Goal: Answer question/provide support: Share knowledge or assist other users

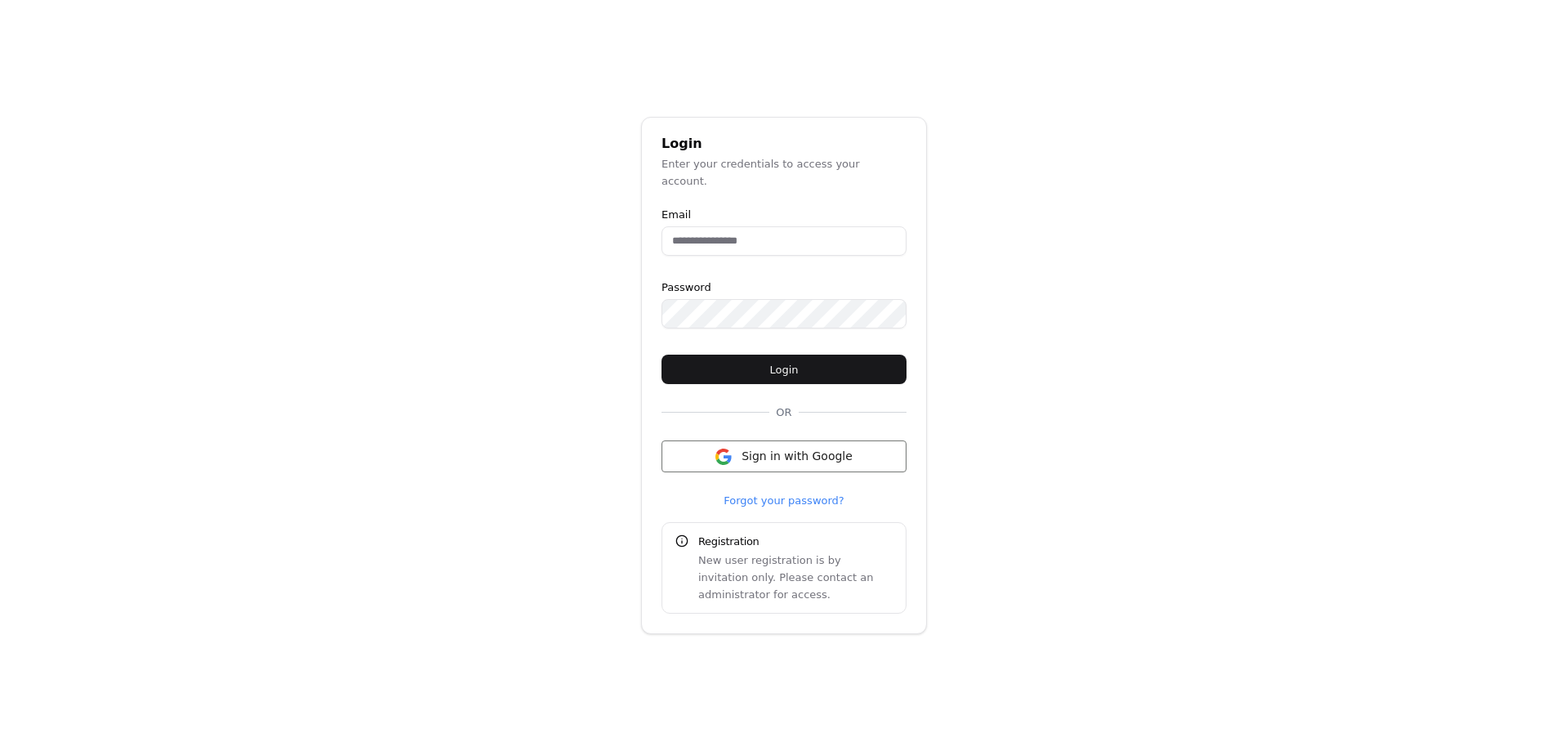
type input "**********"
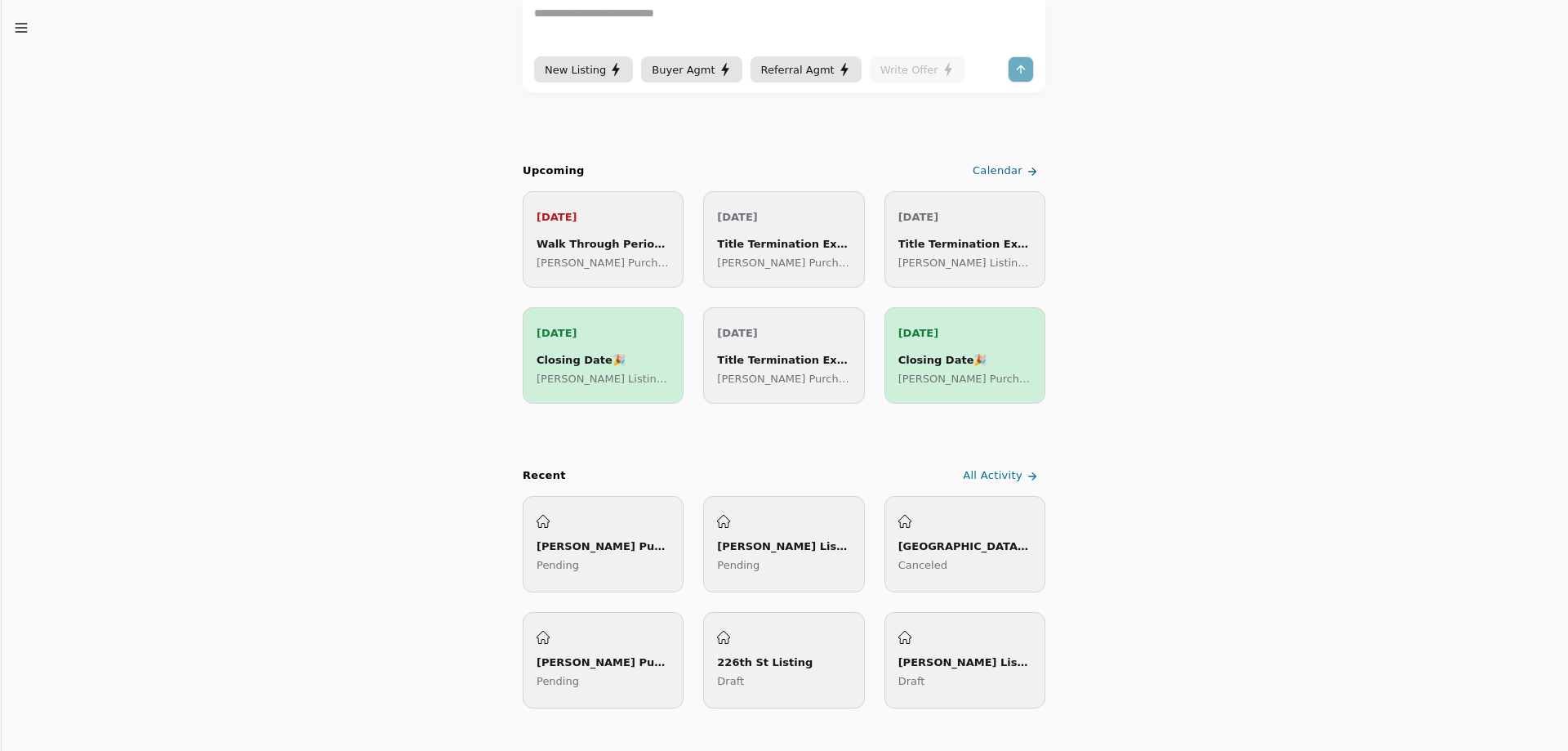
scroll to position [245, 0]
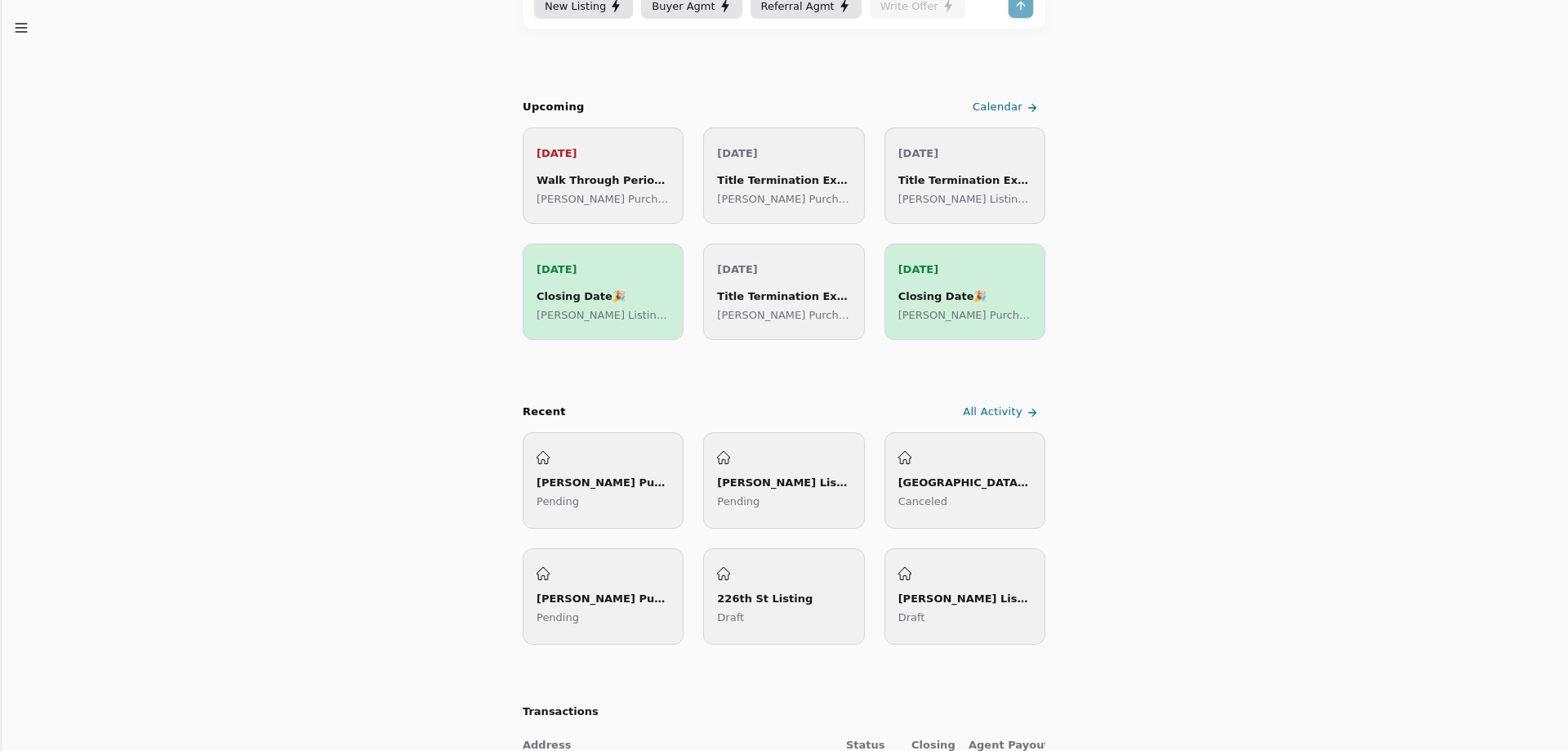
click at [928, 472] on div "[GEOGRAPHIC_DATA] Listing Canceled" at bounding box center [965, 481] width 133 height 59
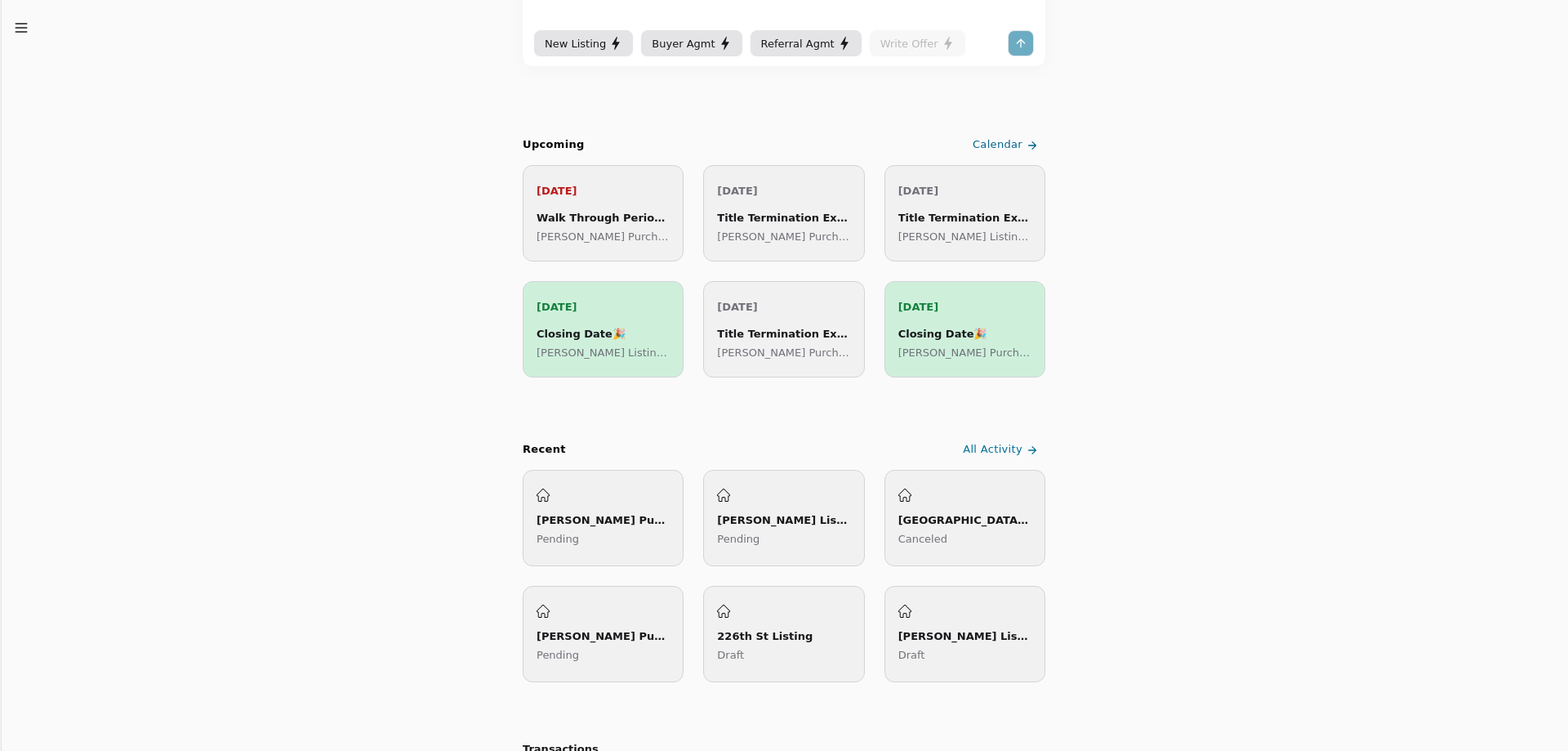
scroll to position [245, 0]
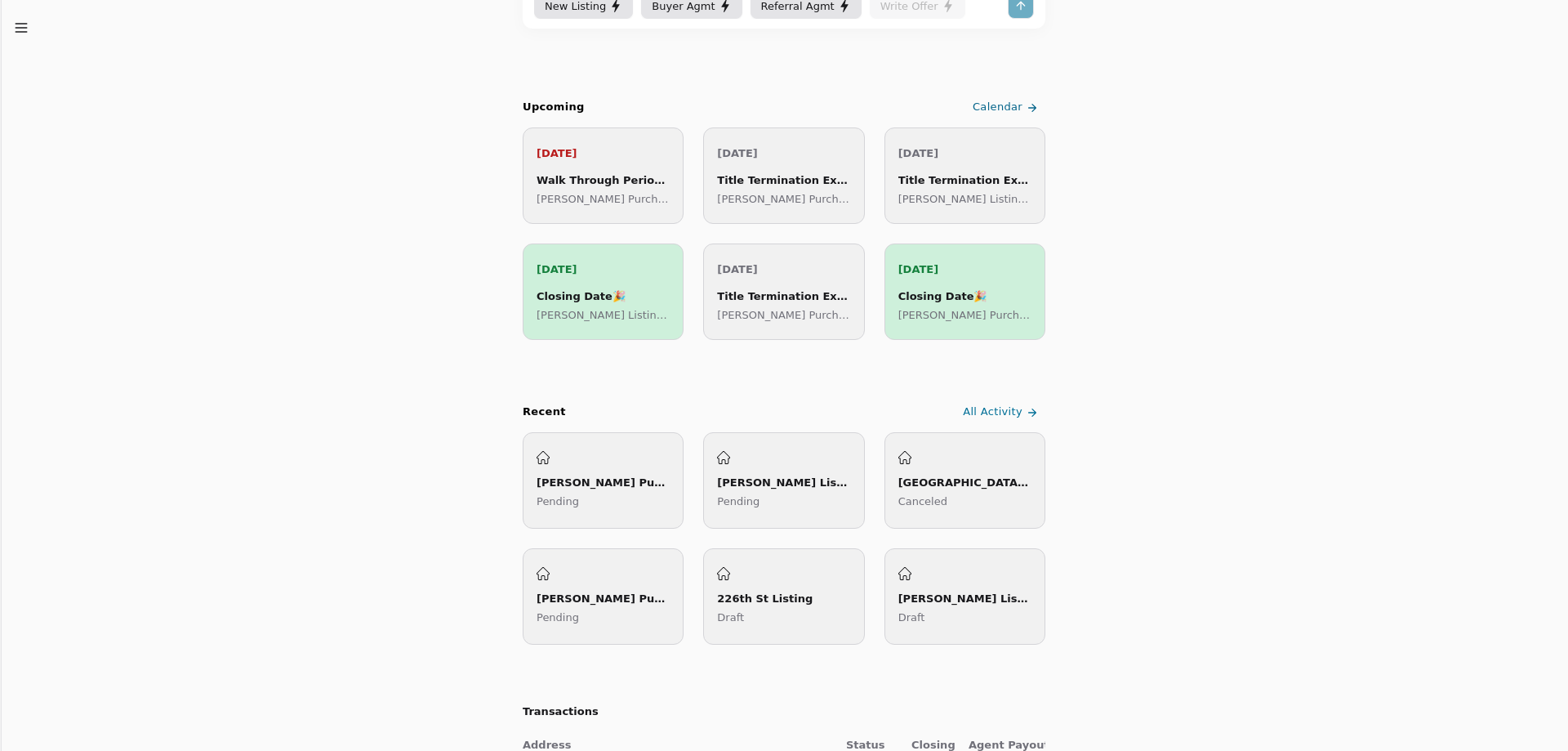
click at [584, 601] on div "[PERSON_NAME] Purchase ([PERSON_NAME][GEOGRAPHIC_DATA])" at bounding box center [604, 598] width 133 height 18
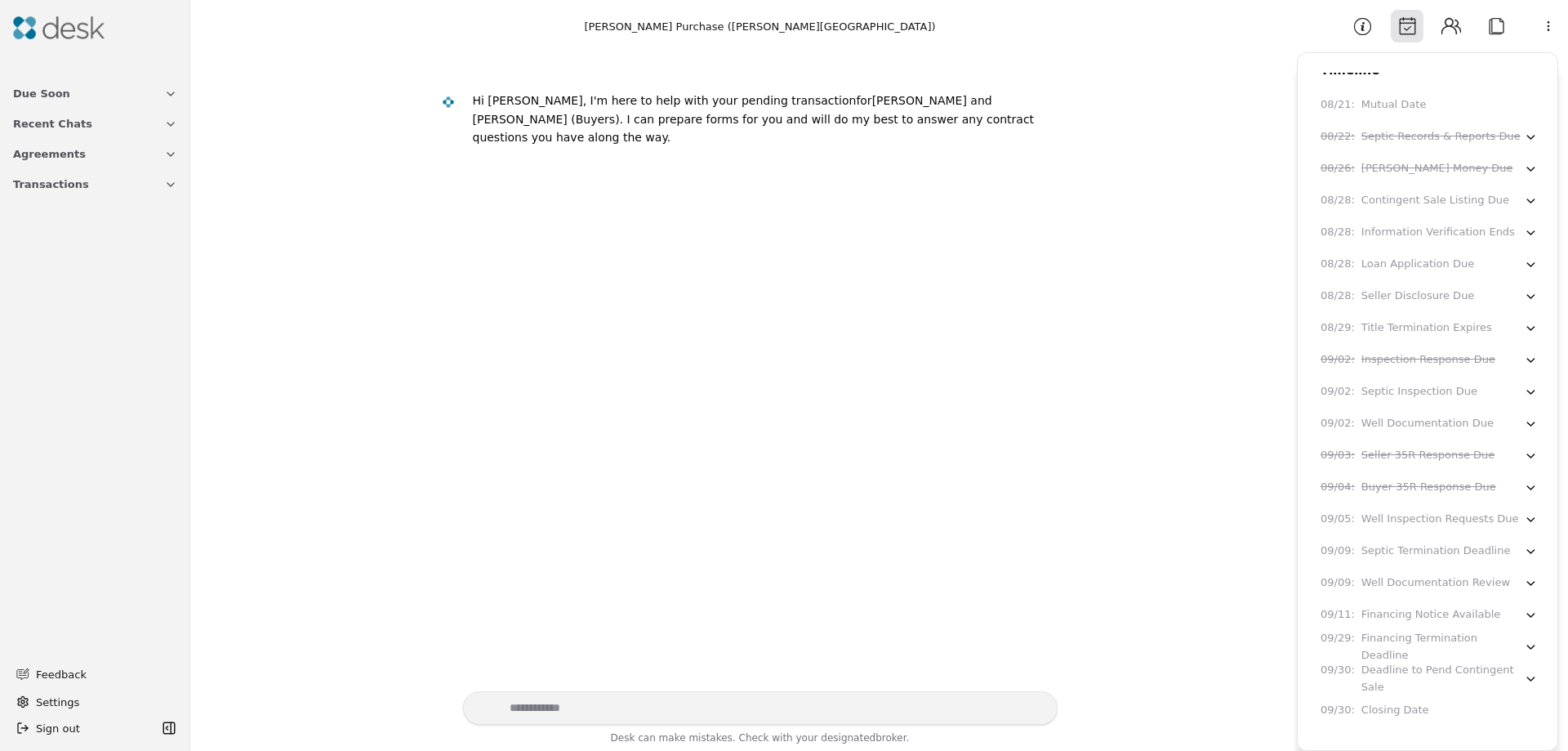
scroll to position [24, 0]
click at [179, 184] on button "Transactions" at bounding box center [95, 184] width 184 height 31
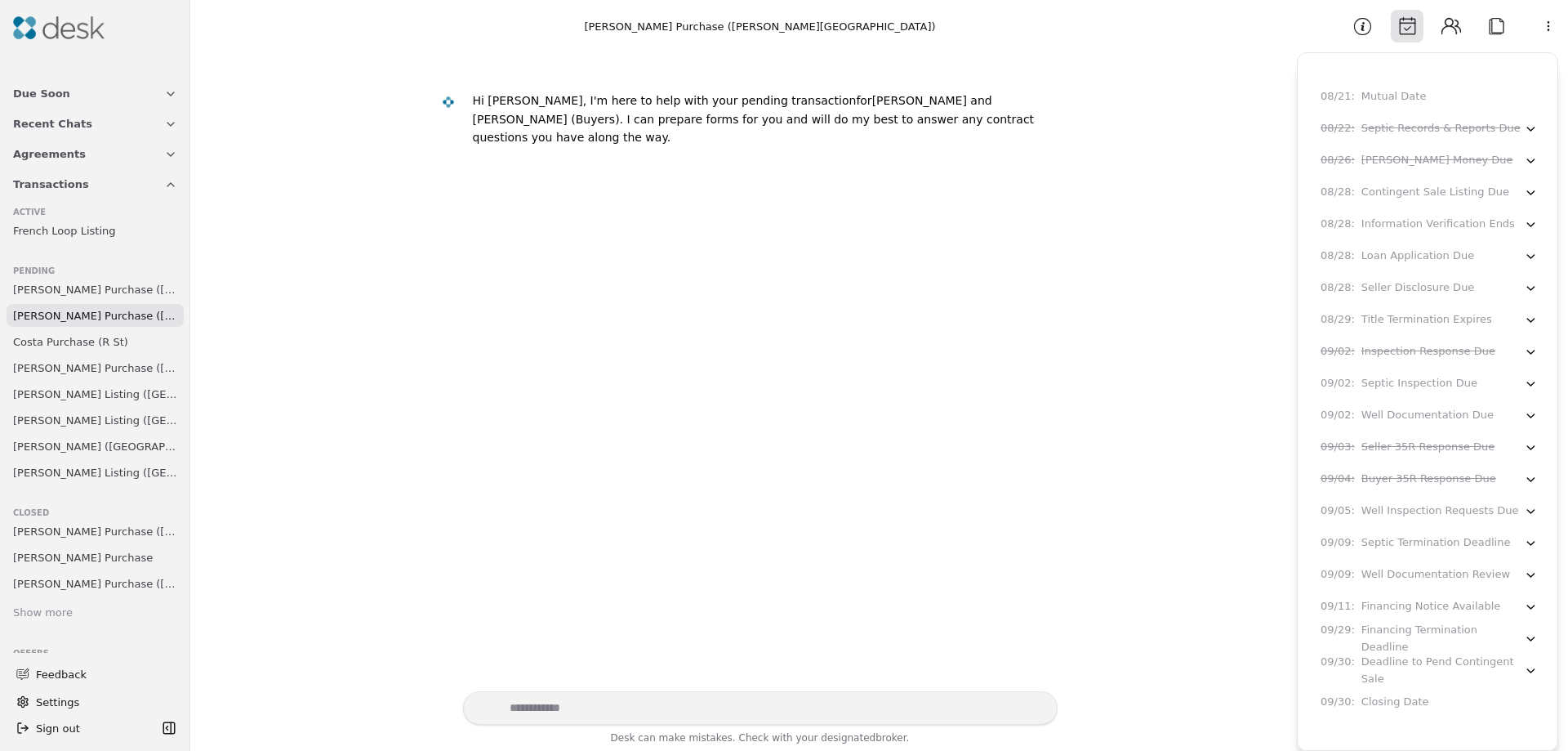
click at [66, 29] on img at bounding box center [58, 28] width 92 height 23
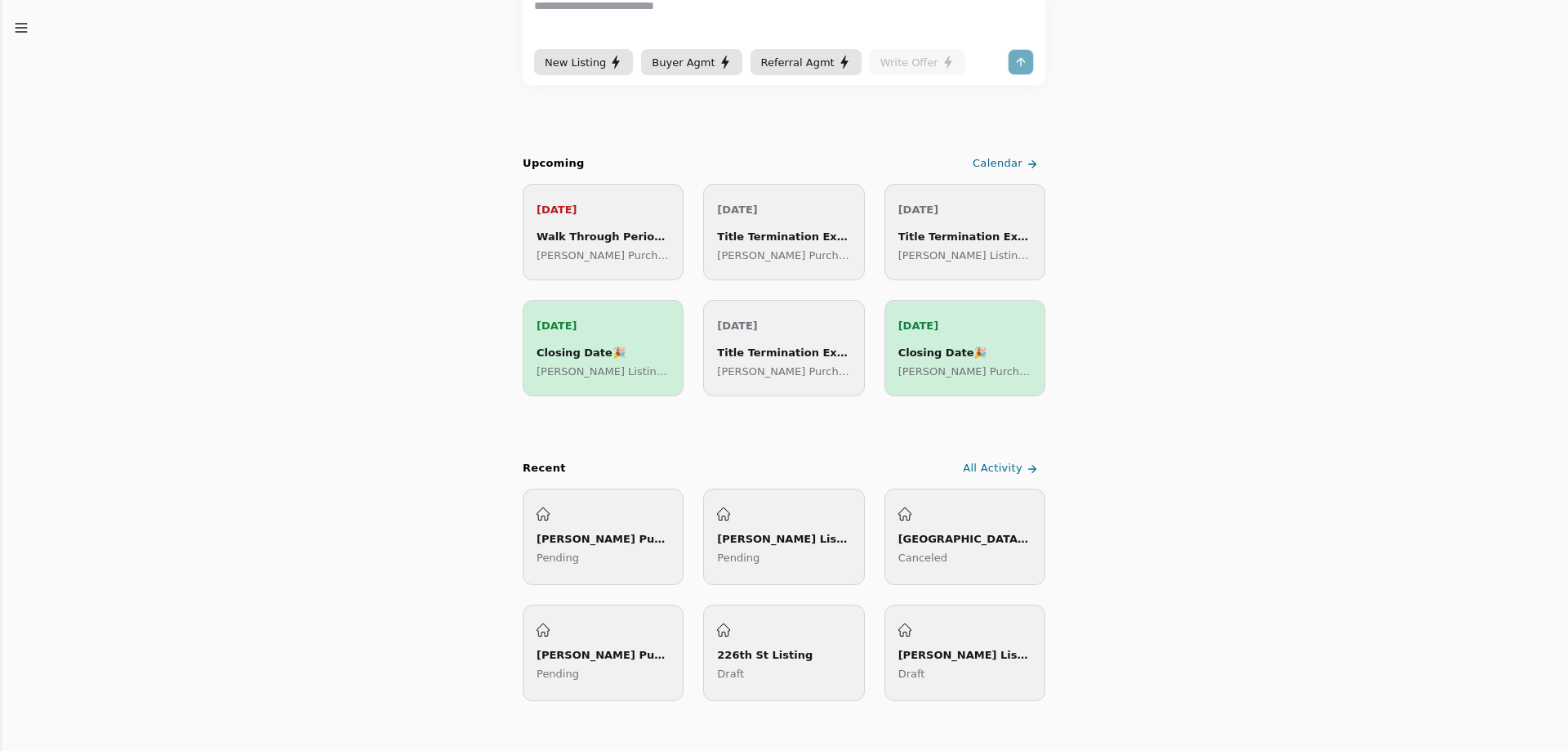
scroll to position [245, 0]
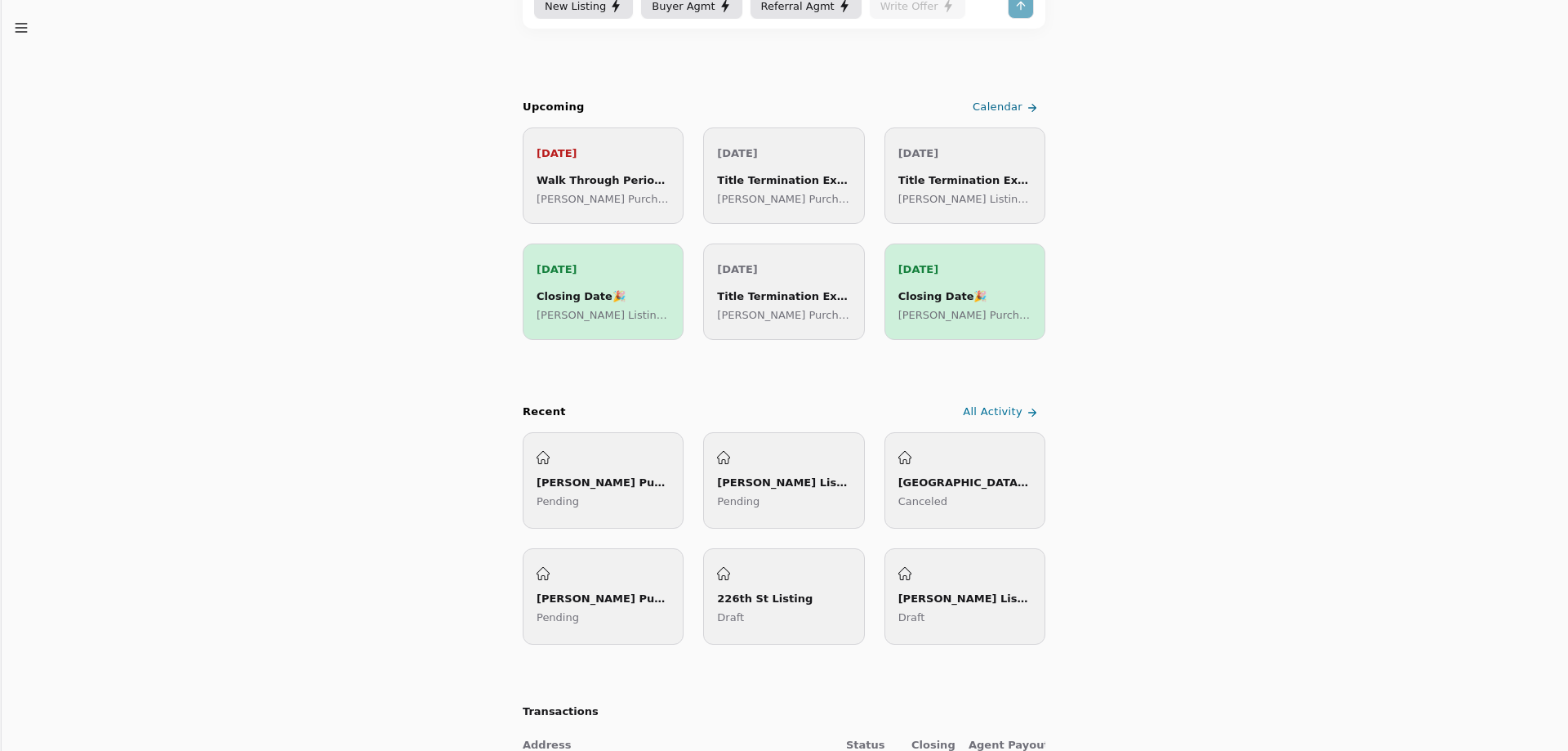
click at [1026, 410] on icon at bounding box center [1032, 413] width 13 height 13
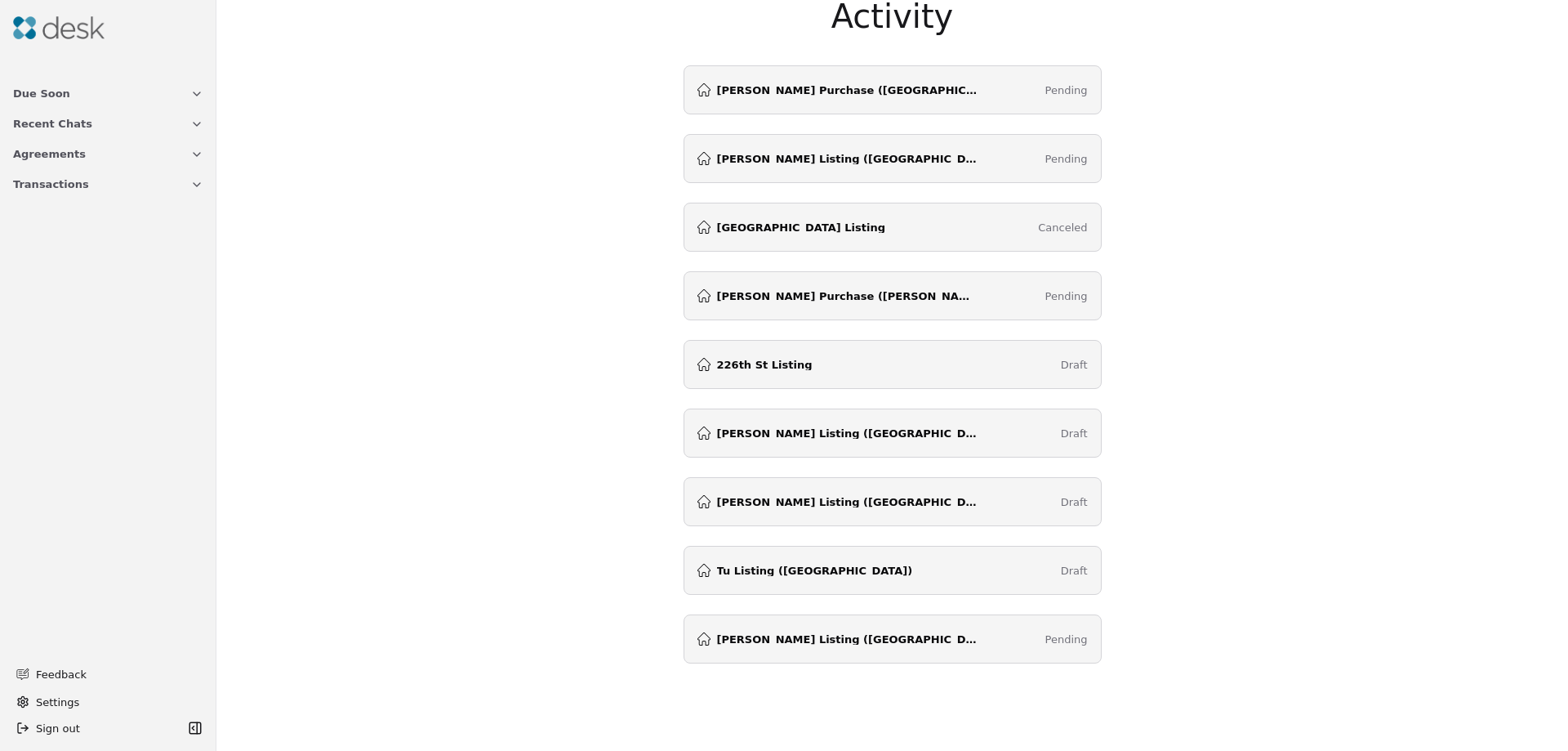
click at [857, 504] on div "[PERSON_NAME] Listing (226th St) Draft" at bounding box center [893, 502] width 391 height 13
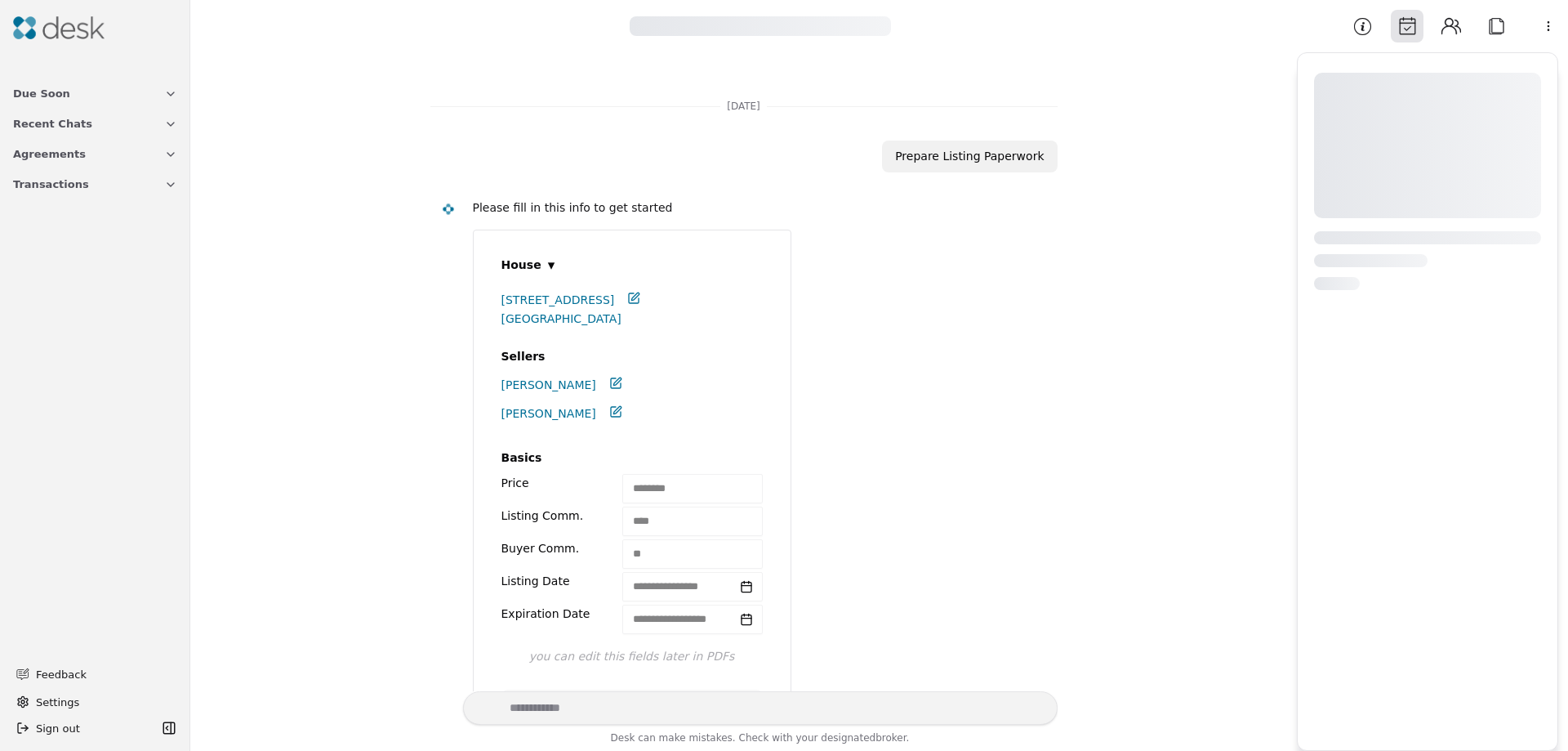
scroll to position [628, 0]
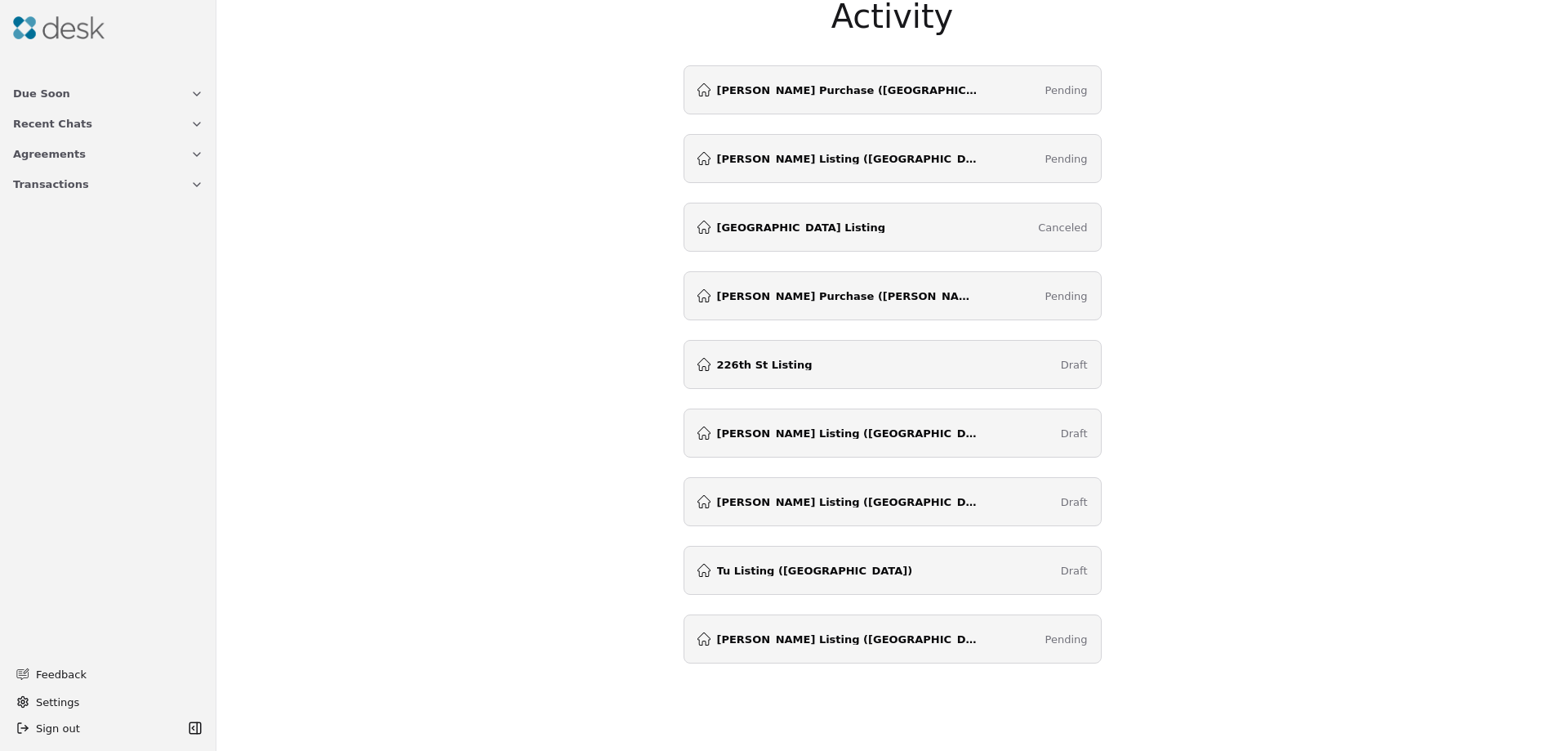
click at [192, 184] on icon "button" at bounding box center [197, 184] width 13 height 13
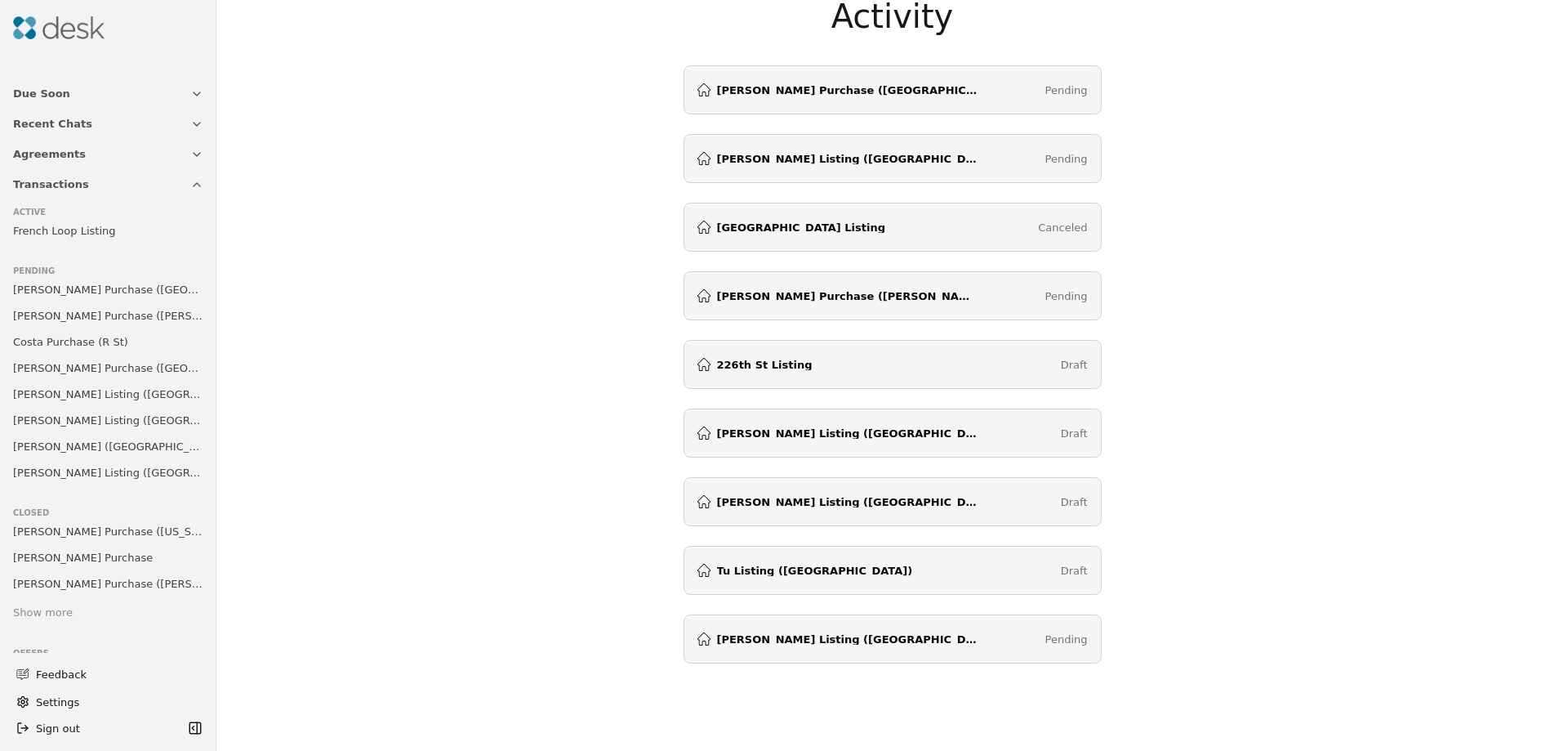
click at [106, 293] on span "[PERSON_NAME] Purchase ([GEOGRAPHIC_DATA])" at bounding box center [108, 290] width 191 height 18
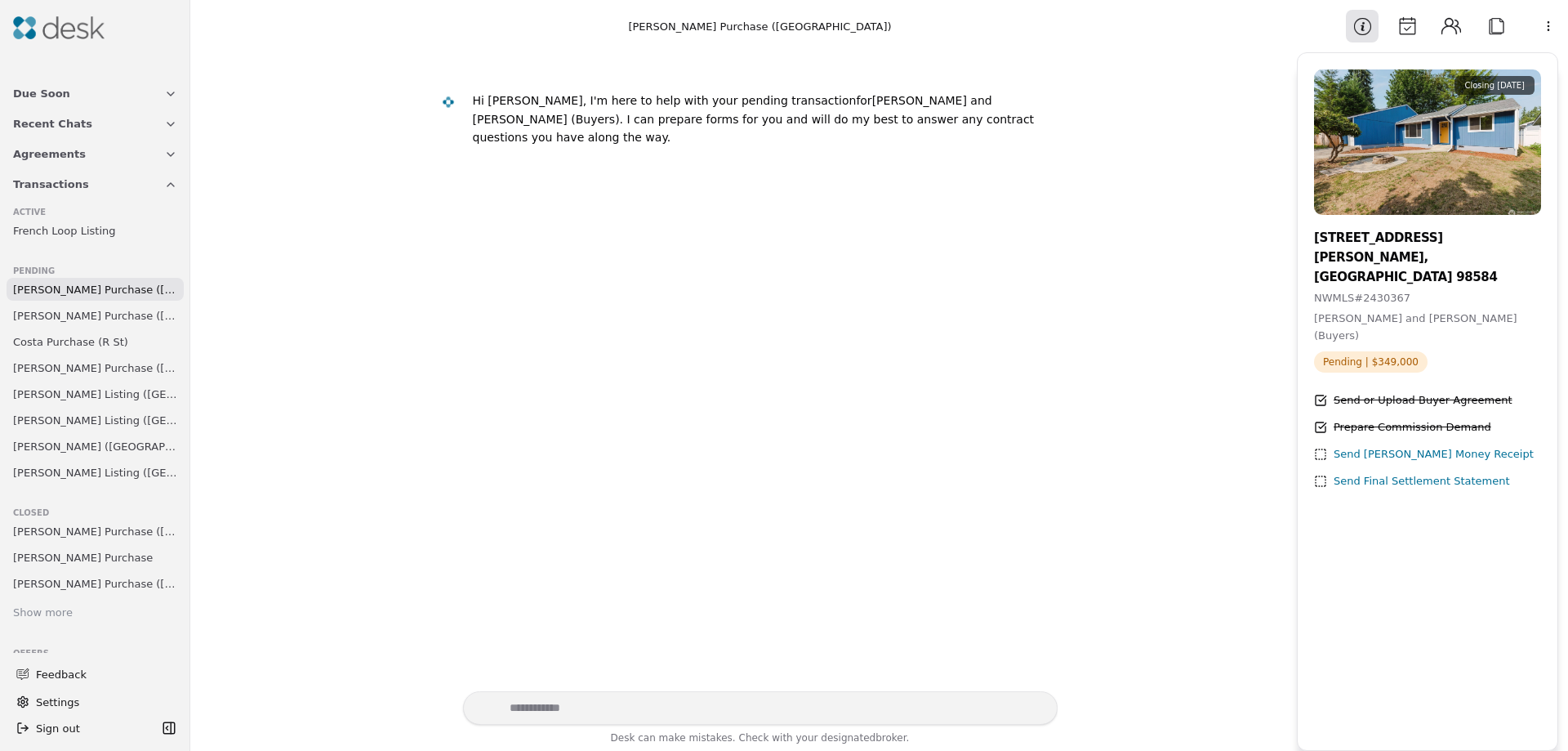
click at [1417, 446] on div "Send [PERSON_NAME] Money Receipt" at bounding box center [1434, 455] width 200 height 18
click at [95, 285] on span "[PERSON_NAME] Purchase ([GEOGRAPHIC_DATA])" at bounding box center [94, 290] width 164 height 18
